Goal: Consume media (video, audio)

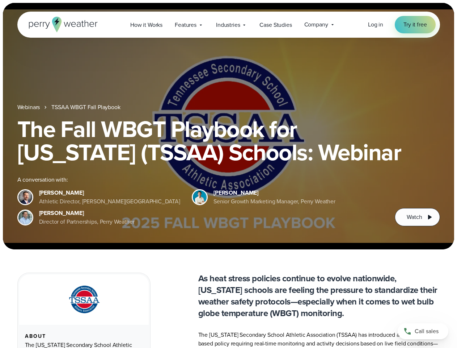
click at [228, 174] on div "The Fall WBGT Playbook for [US_STATE] (TSSAA) Schools: Webinar A conversation w…" at bounding box center [228, 171] width 423 height 109
click at [228, 25] on span "Industries" at bounding box center [228, 25] width 24 height 9
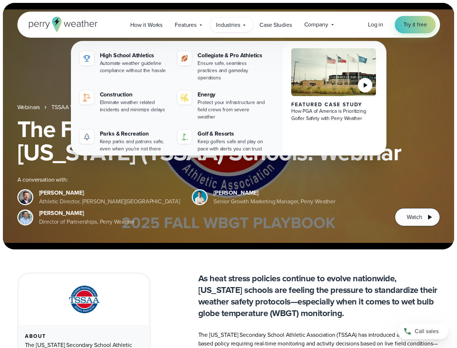
click at [228, 126] on h1 "The Fall WBGT Playbook for [US_STATE] (TSSAA) Schools: Webinar" at bounding box center [228, 140] width 423 height 46
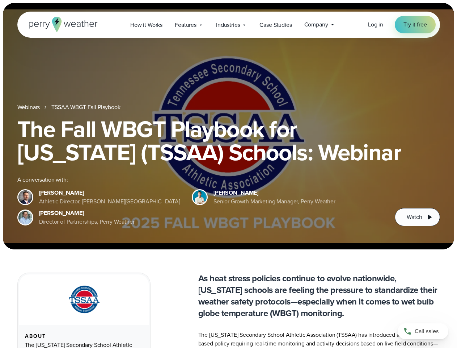
click at [87, 107] on link "TSSAA WBGT Fall Playbook" at bounding box center [85, 107] width 69 height 9
click at [417, 217] on span "Watch" at bounding box center [414, 216] width 15 height 9
